Goal: Navigation & Orientation: Understand site structure

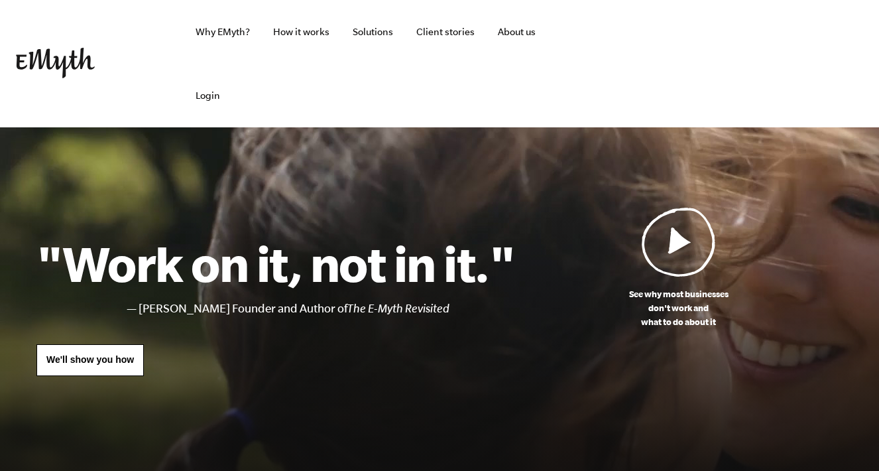
click at [68, 48] on img at bounding box center [55, 63] width 79 height 30
click at [867, 29] on div "Why EMyth? Solutions How It Works Client Stories About Us Free Resources Why EM…" at bounding box center [439, 63] width 879 height 127
click at [0, 0] on img at bounding box center [0, 0] width 0 height 0
